Goal: Information Seeking & Learning: Learn about a topic

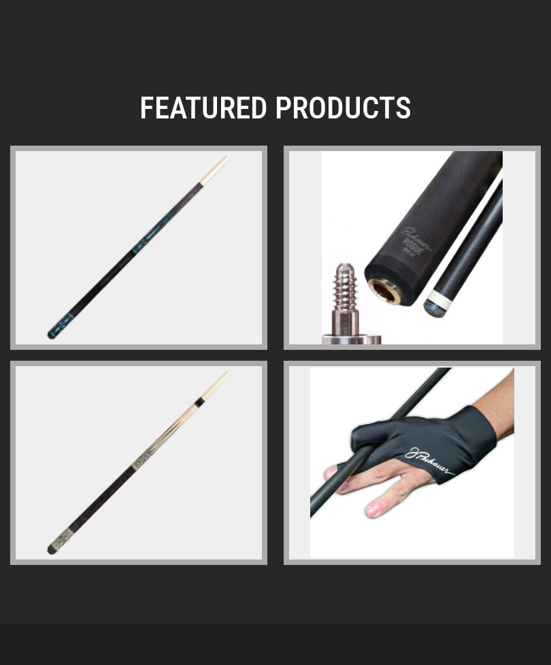
scroll to position [3059, 0]
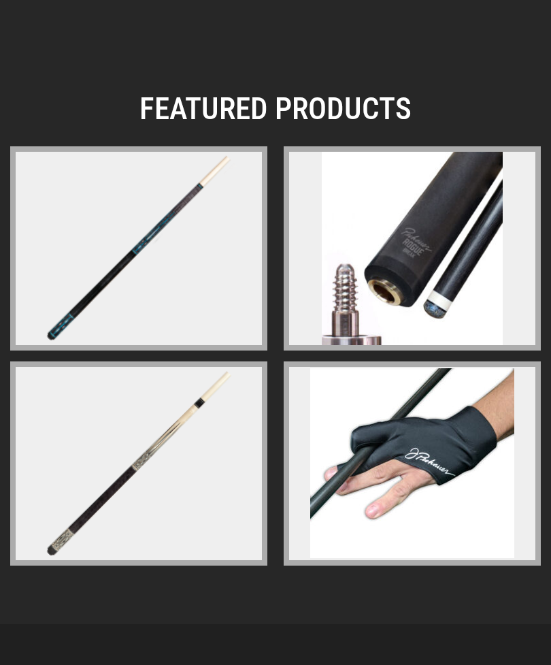
click at [105, 279] on img at bounding box center [138, 248] width 210 height 210
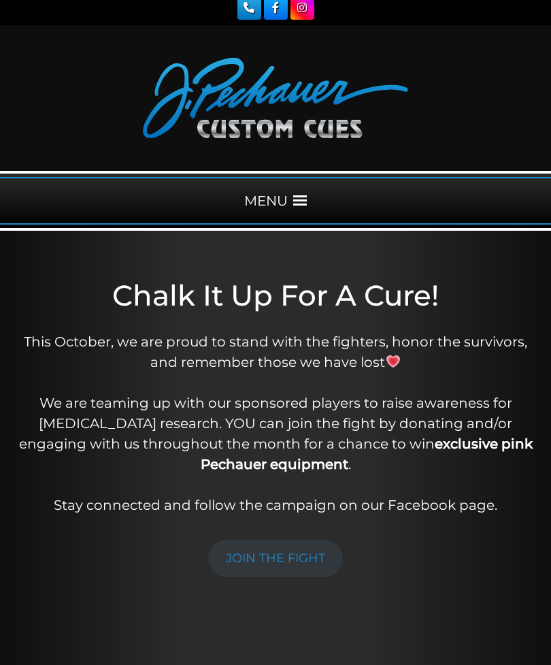
scroll to position [0, 0]
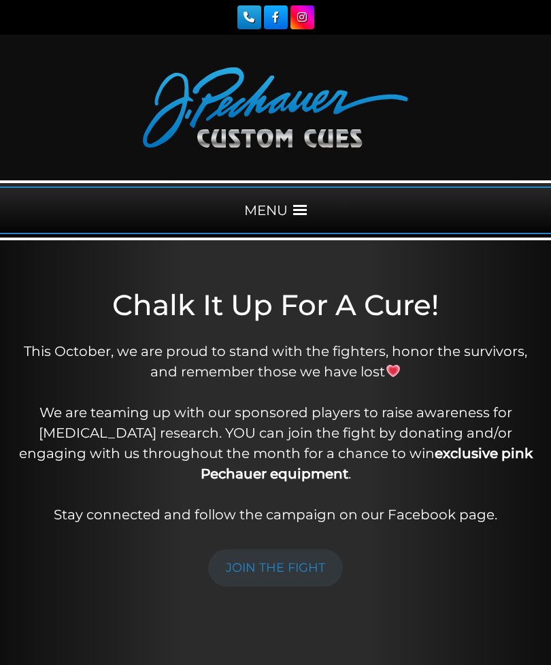
click at [299, 217] on div "MENU" at bounding box center [275, 210] width 551 height 48
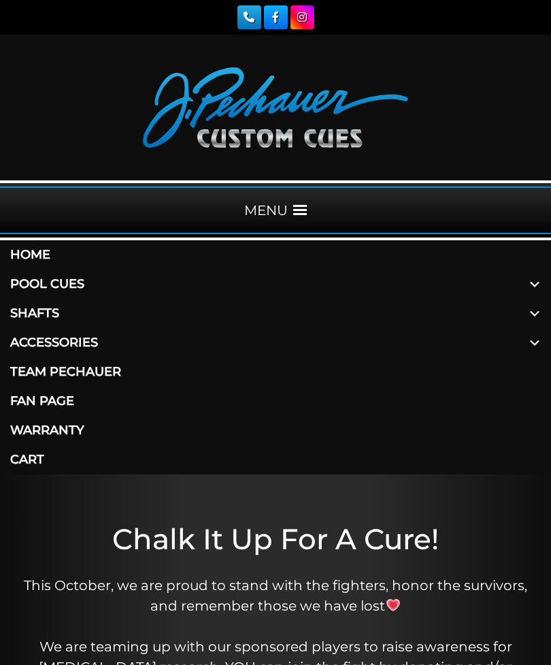
click at [46, 284] on link "Pool Cues" at bounding box center [275, 283] width 551 height 29
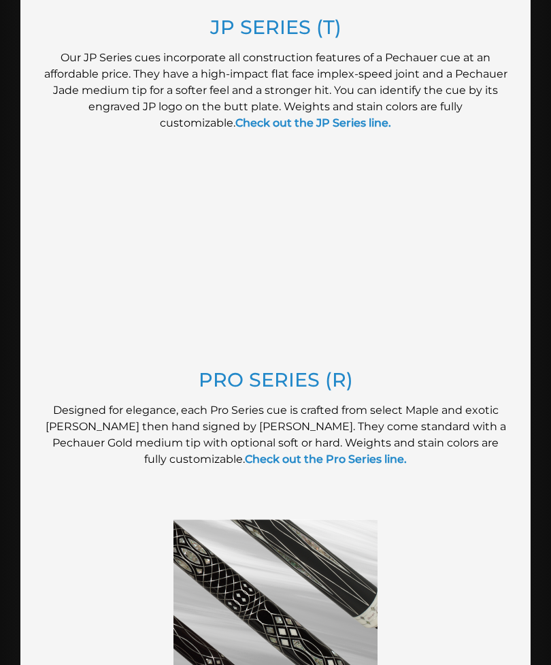
scroll to position [1355, 0]
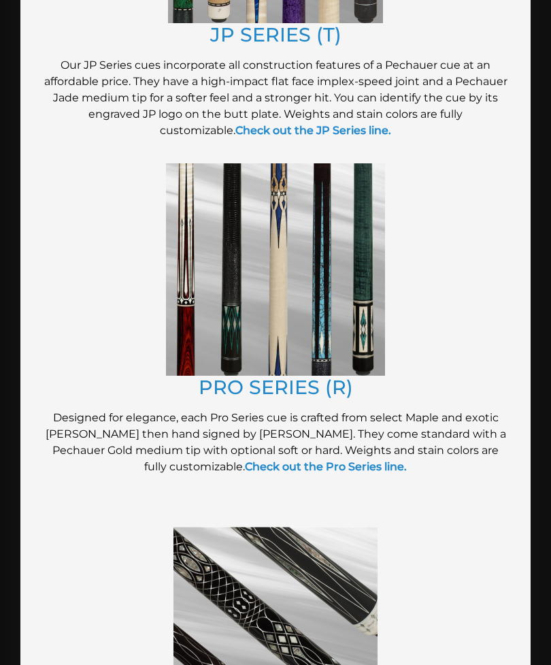
click at [215, 307] on img at bounding box center [275, 270] width 219 height 212
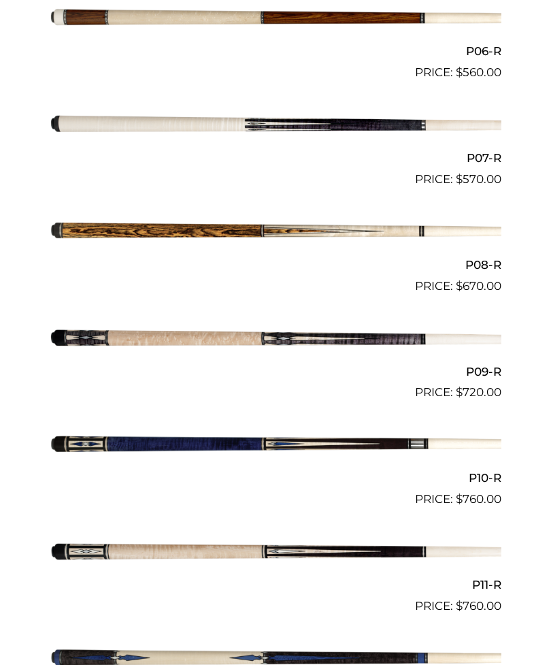
scroll to position [1146, 0]
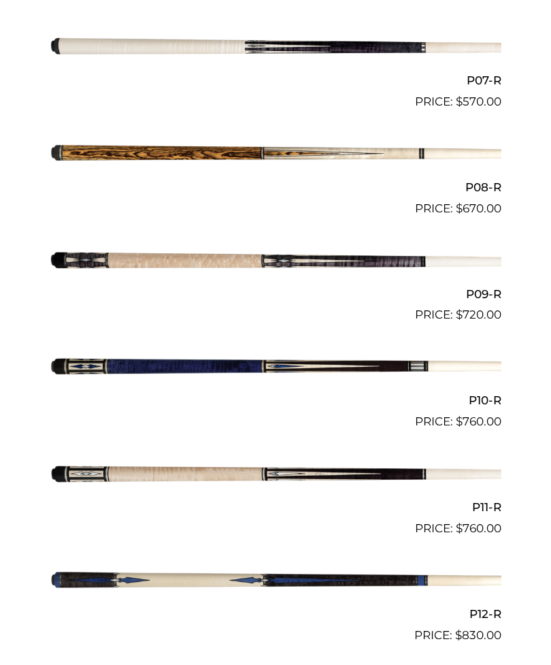
click at [86, 357] on img at bounding box center [276, 366] width 452 height 75
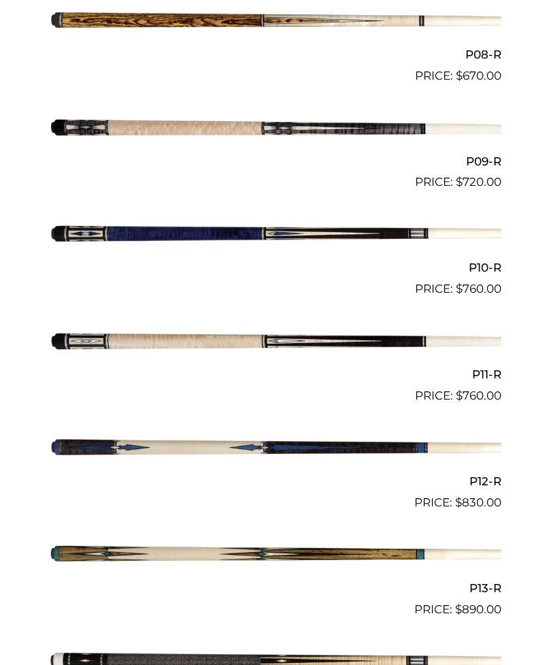
scroll to position [1525, 0]
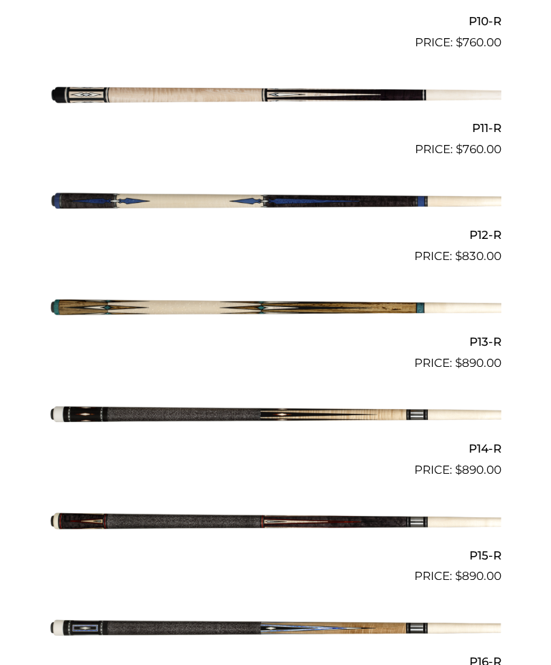
click at [95, 521] on img at bounding box center [276, 521] width 452 height 75
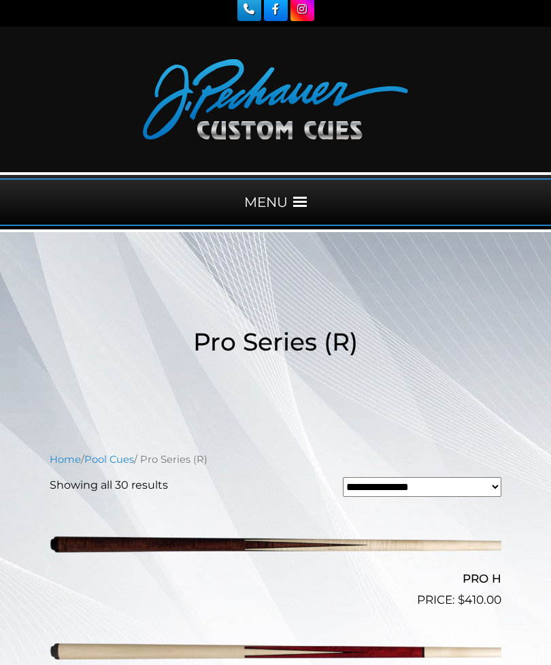
scroll to position [0, 0]
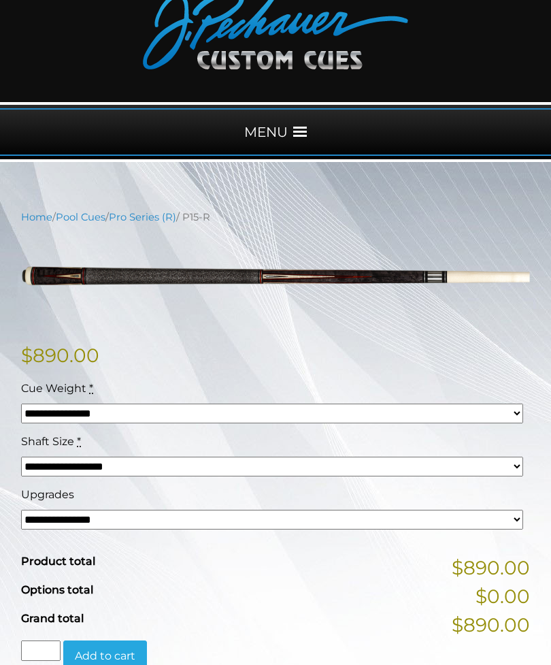
scroll to position [78, 0]
click at [81, 517] on select "**********" at bounding box center [272, 520] width 502 height 20
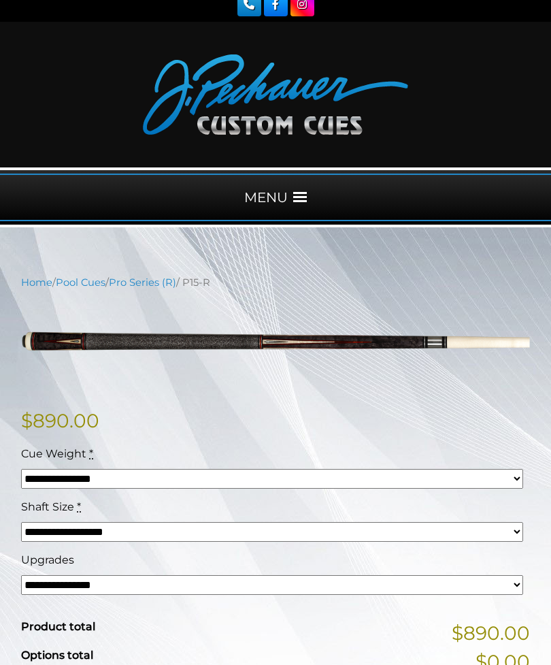
scroll to position [0, 0]
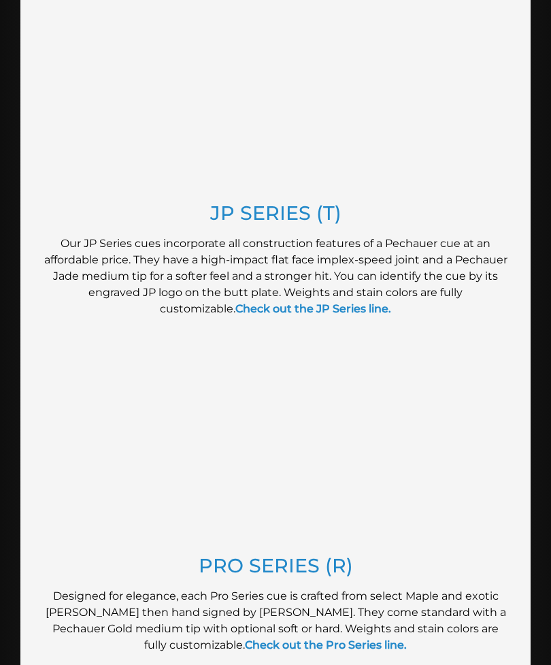
scroll to position [1177, 0]
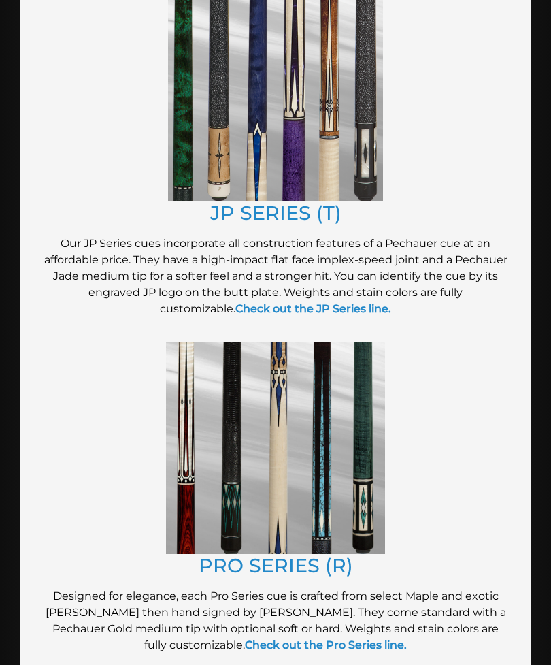
click at [199, 150] on img at bounding box center [275, 95] width 215 height 214
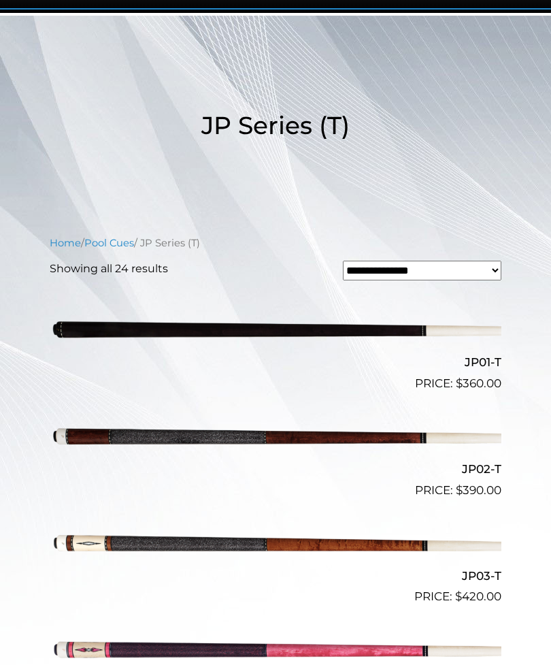
scroll to position [224, 0]
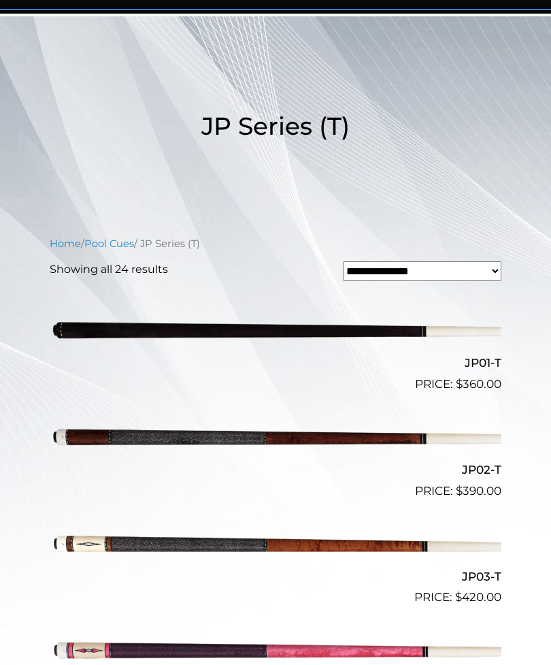
click at [104, 442] on img at bounding box center [276, 436] width 452 height 75
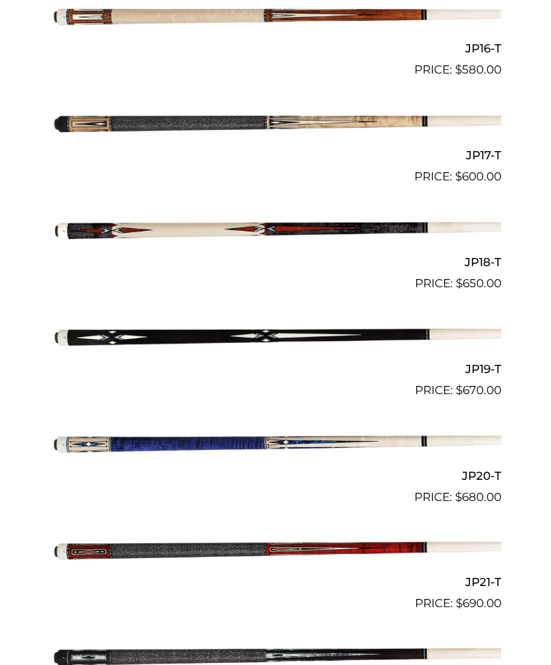
scroll to position [2161, 0]
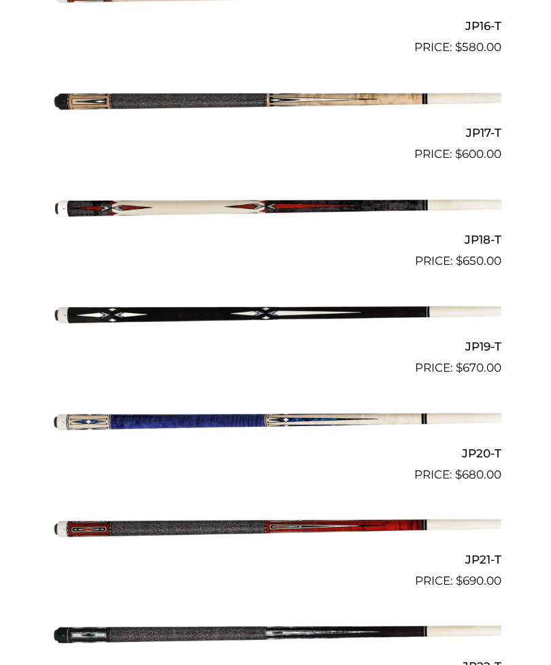
click at [83, 527] on img at bounding box center [276, 526] width 452 height 75
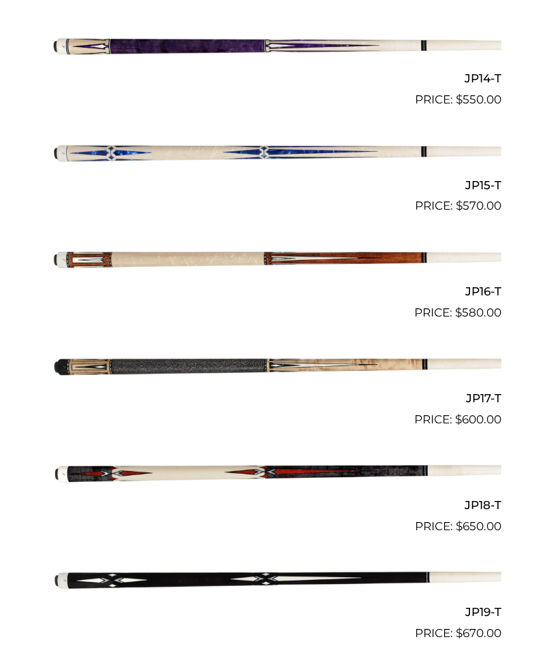
scroll to position [1623, 0]
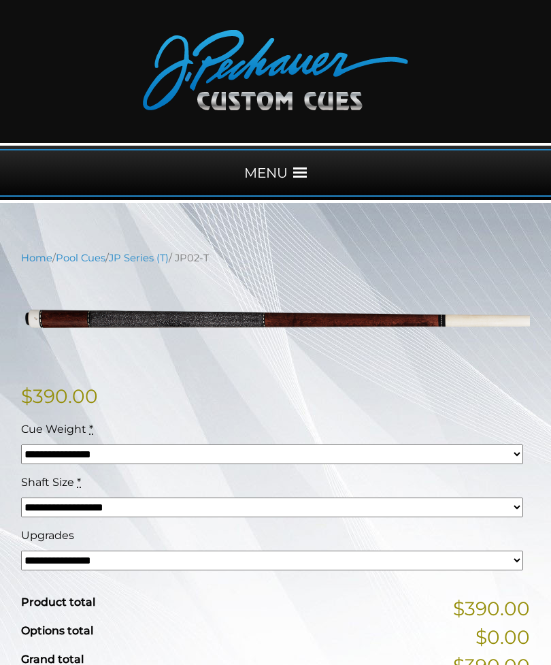
scroll to position [38, 0]
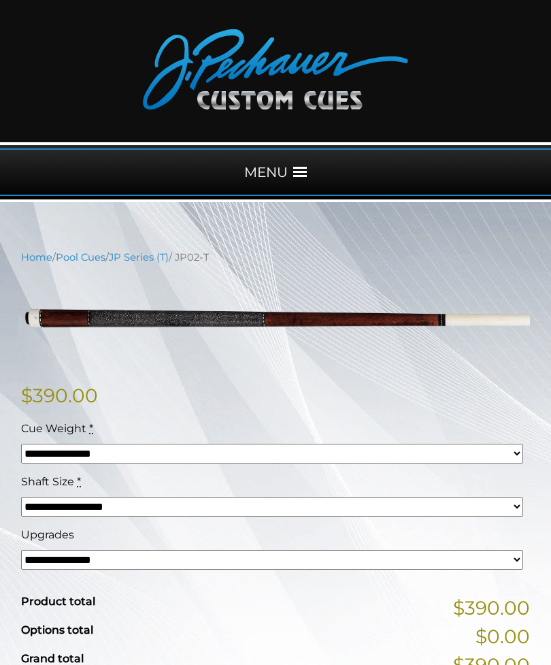
click at [61, 553] on select "**********" at bounding box center [272, 560] width 502 height 20
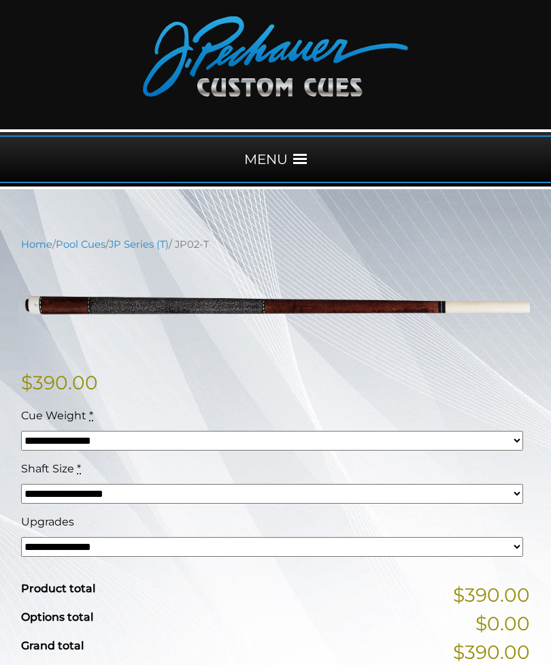
scroll to position [0, 0]
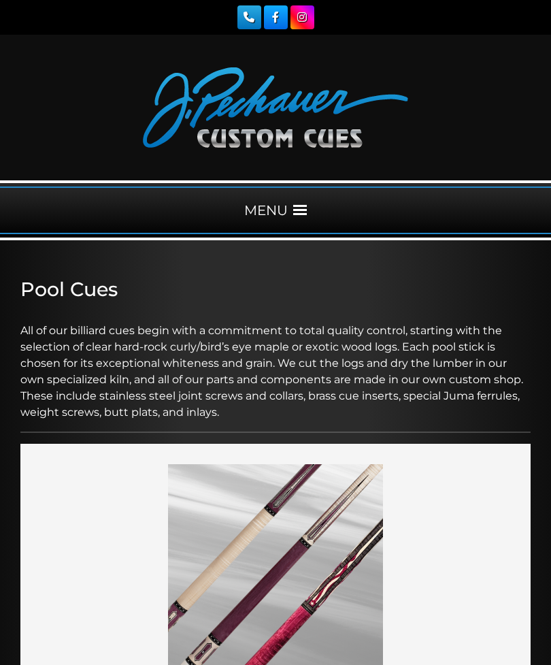
scroll to position [1476, 0]
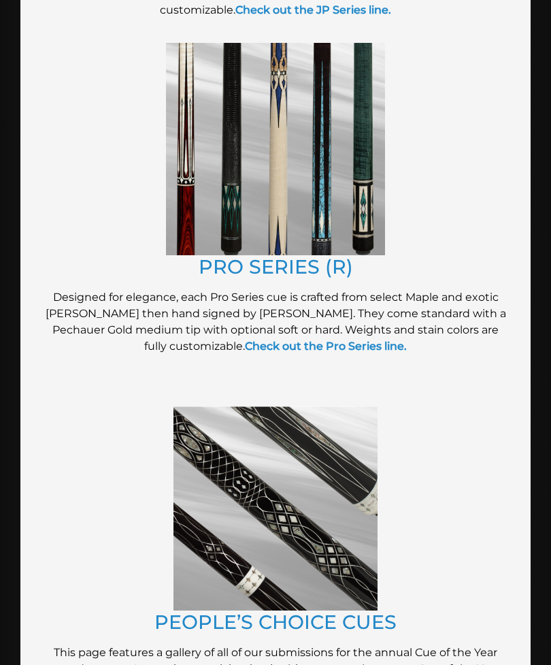
click at [231, 499] on img at bounding box center [276, 508] width 204 height 204
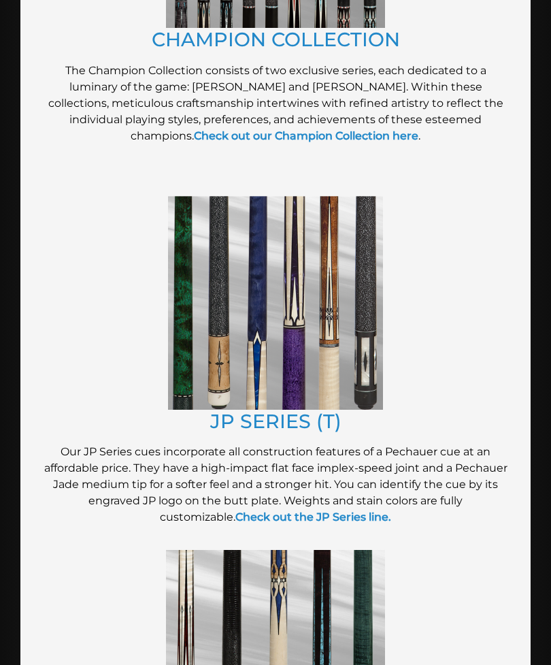
scroll to position [967, 0]
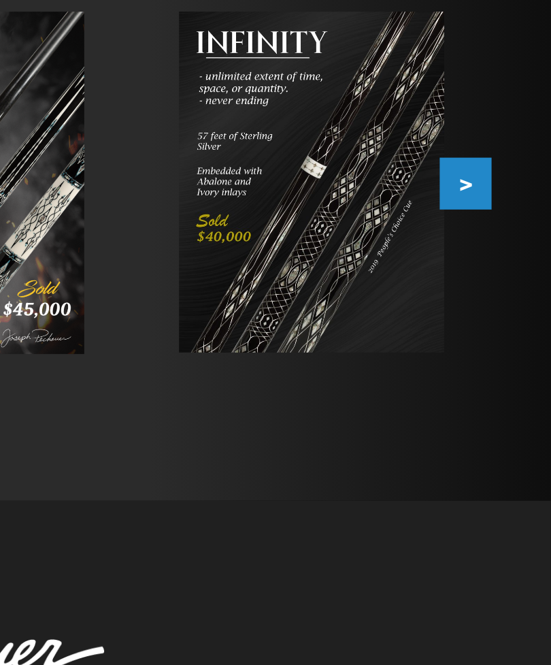
scroll to position [180, 0]
click at [500, 245] on button ">" at bounding box center [512, 257] width 24 height 24
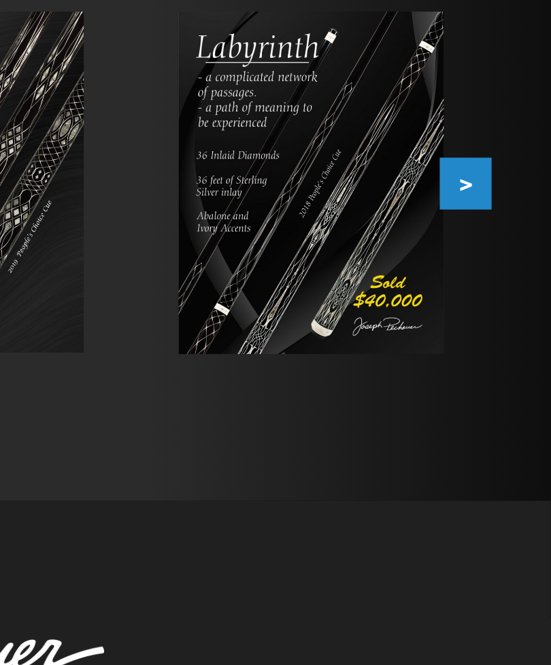
click at [500, 245] on button ">" at bounding box center [512, 257] width 24 height 24
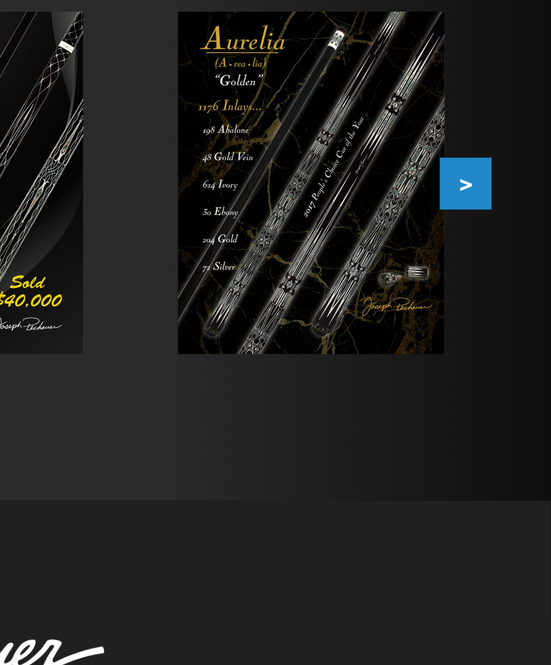
click at [500, 245] on button ">" at bounding box center [512, 257] width 24 height 24
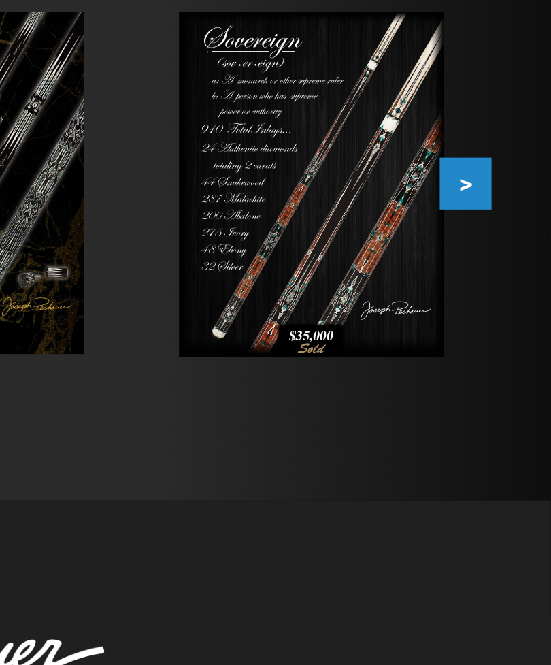
click at [500, 245] on button ">" at bounding box center [512, 257] width 24 height 24
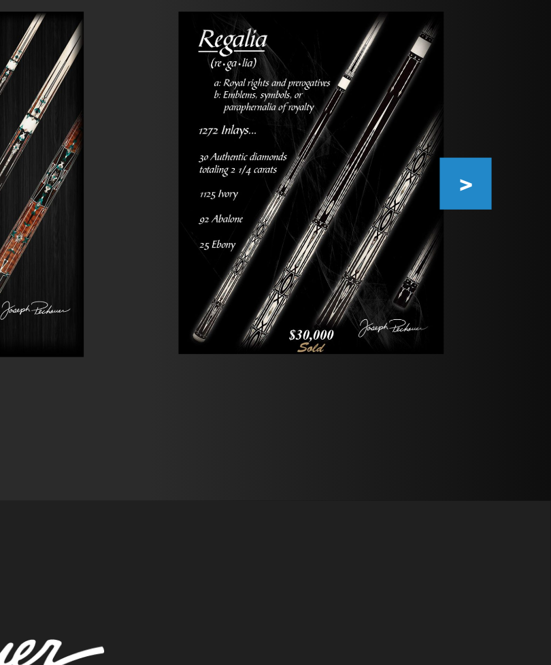
click at [500, 245] on button ">" at bounding box center [512, 257] width 24 height 24
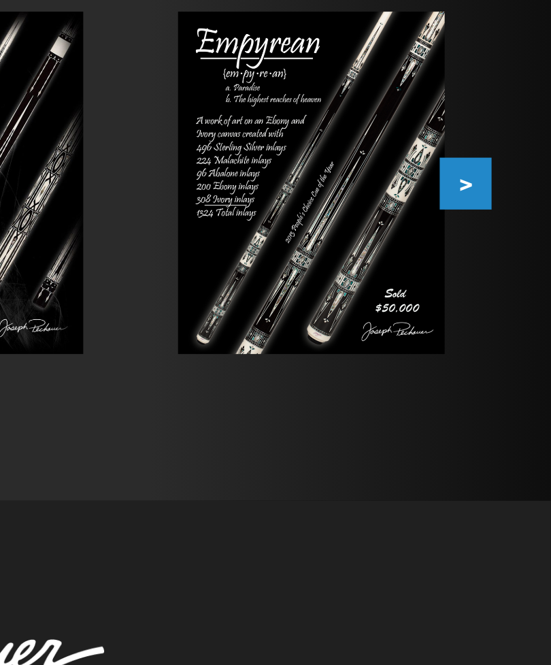
click at [500, 245] on button ">" at bounding box center [512, 257] width 24 height 24
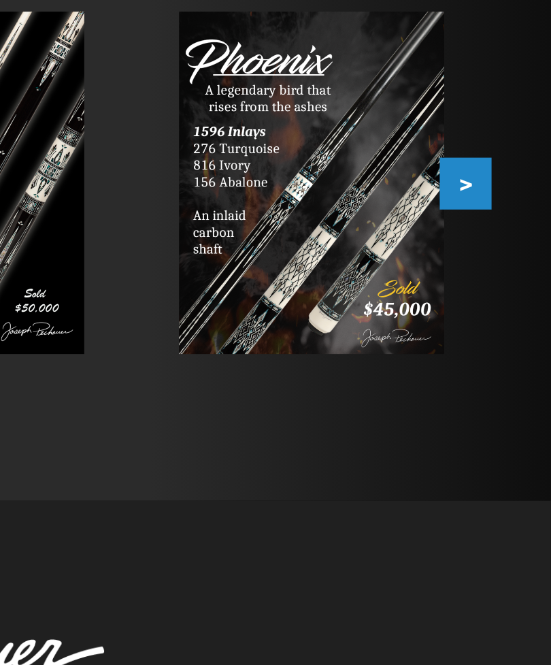
click at [500, 245] on button ">" at bounding box center [512, 257] width 24 height 24
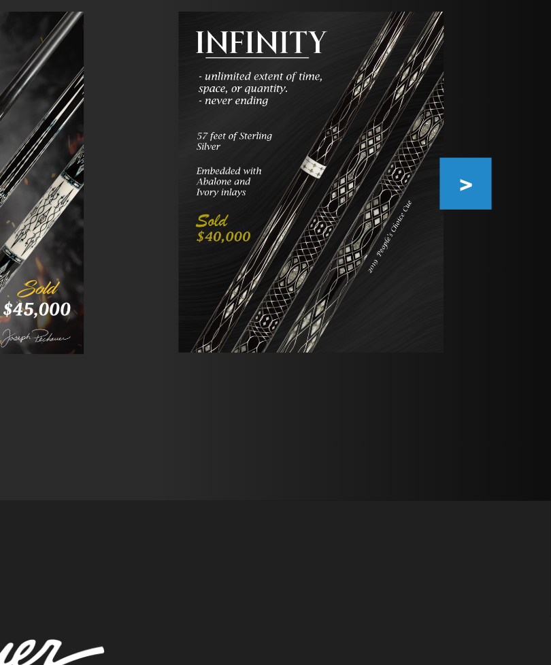
click at [500, 245] on button ">" at bounding box center [512, 257] width 24 height 24
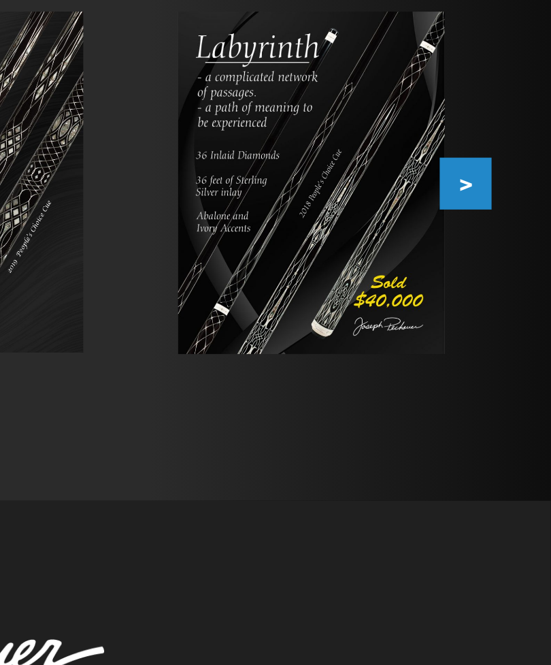
click at [500, 245] on button ">" at bounding box center [512, 257] width 24 height 24
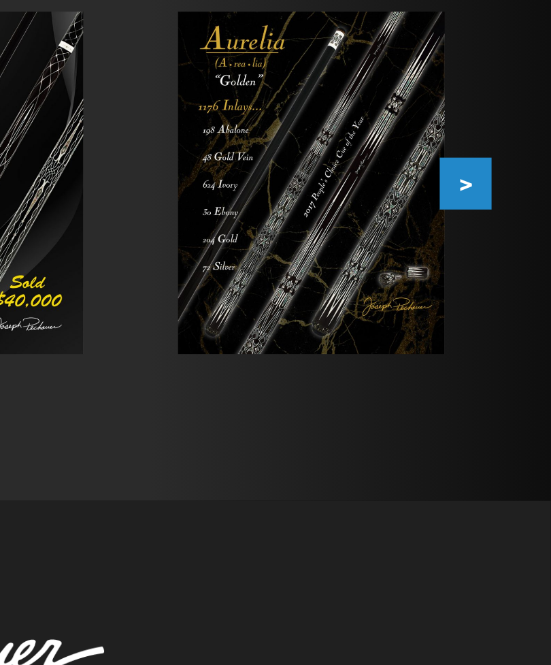
click at [500, 245] on button ">" at bounding box center [512, 257] width 24 height 24
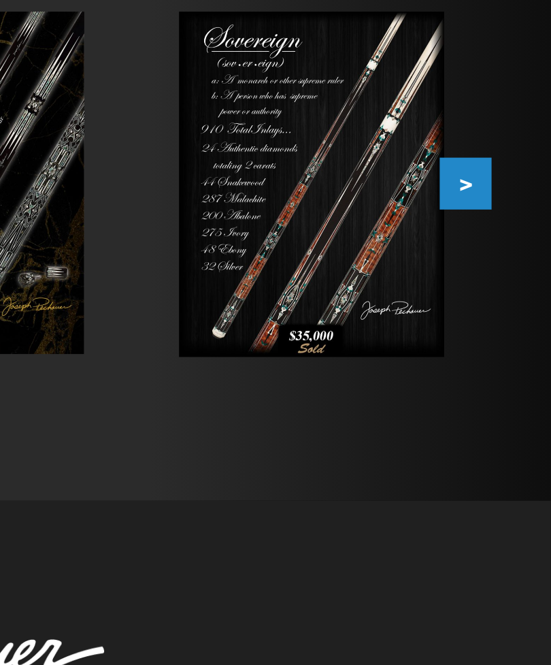
click at [500, 245] on button ">" at bounding box center [512, 257] width 24 height 24
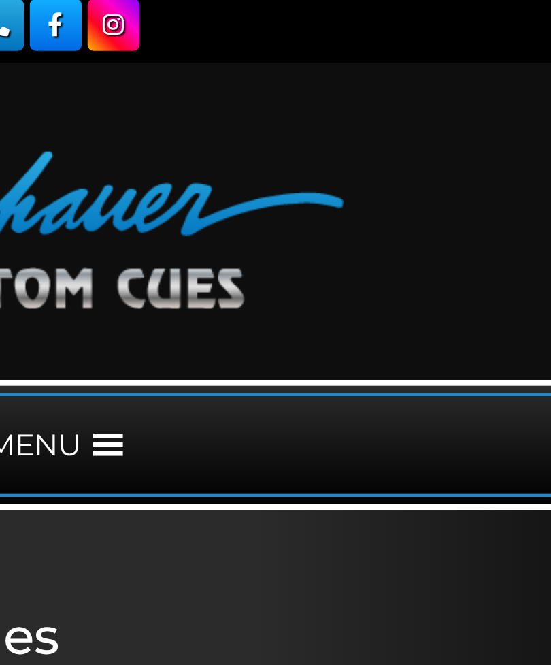
scroll to position [0, 0]
